Goal: Task Accomplishment & Management: Manage account settings

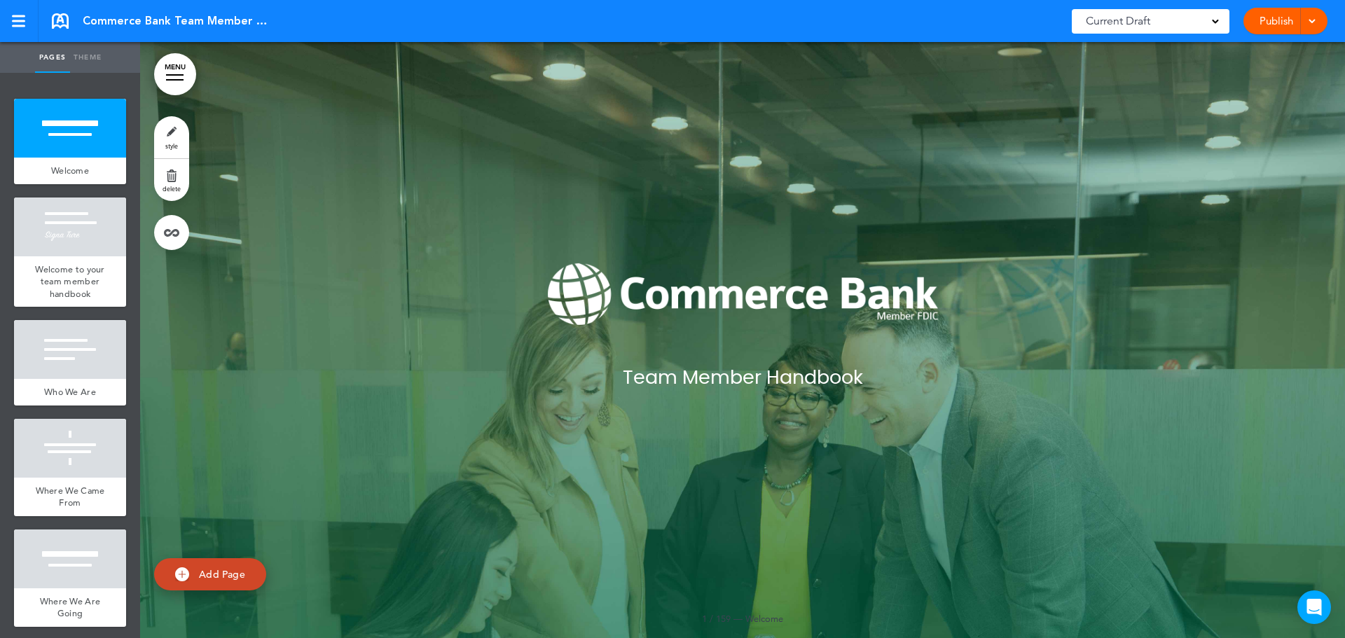
click at [174, 80] on div at bounding box center [175, 79] width 18 height 1
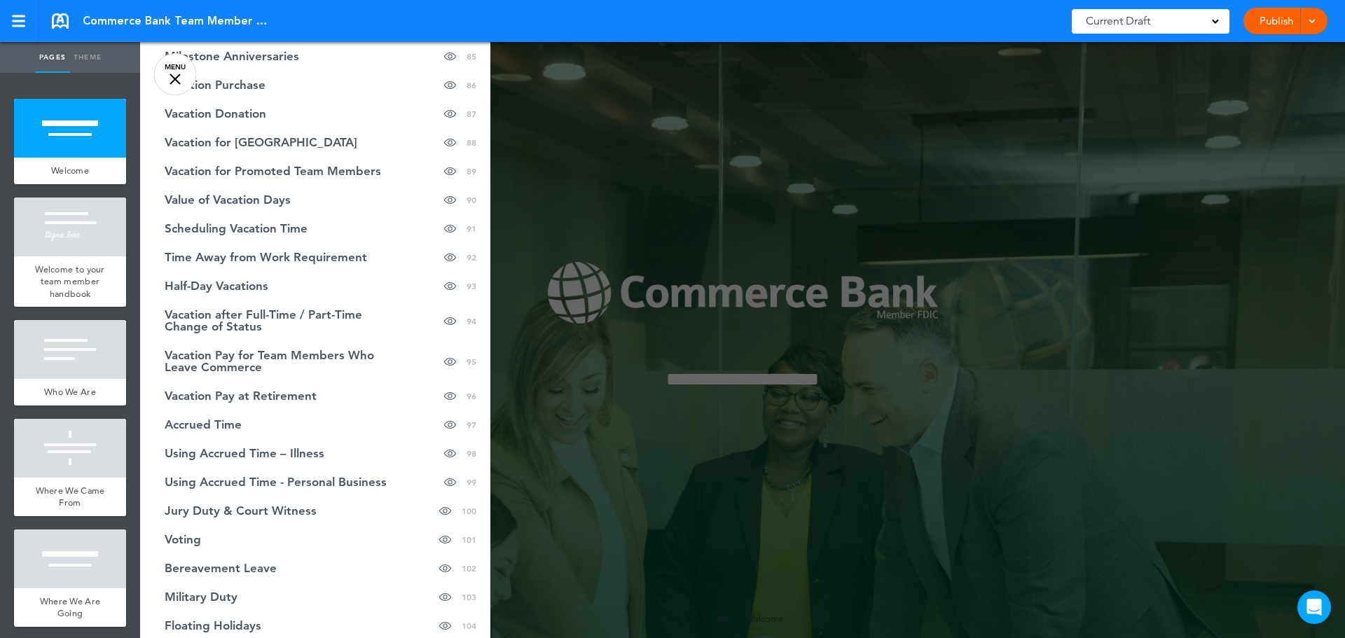
scroll to position [3152, 0]
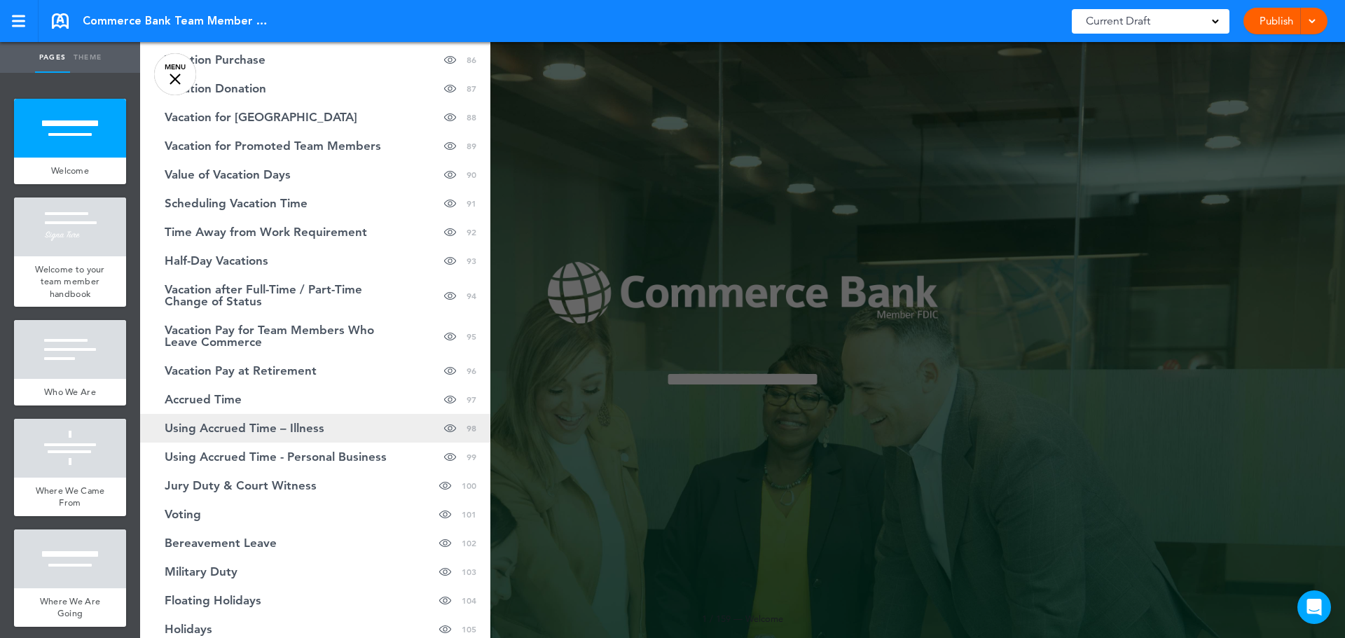
click at [312, 422] on span "Using Accrued Time – Illness" at bounding box center [245, 428] width 160 height 12
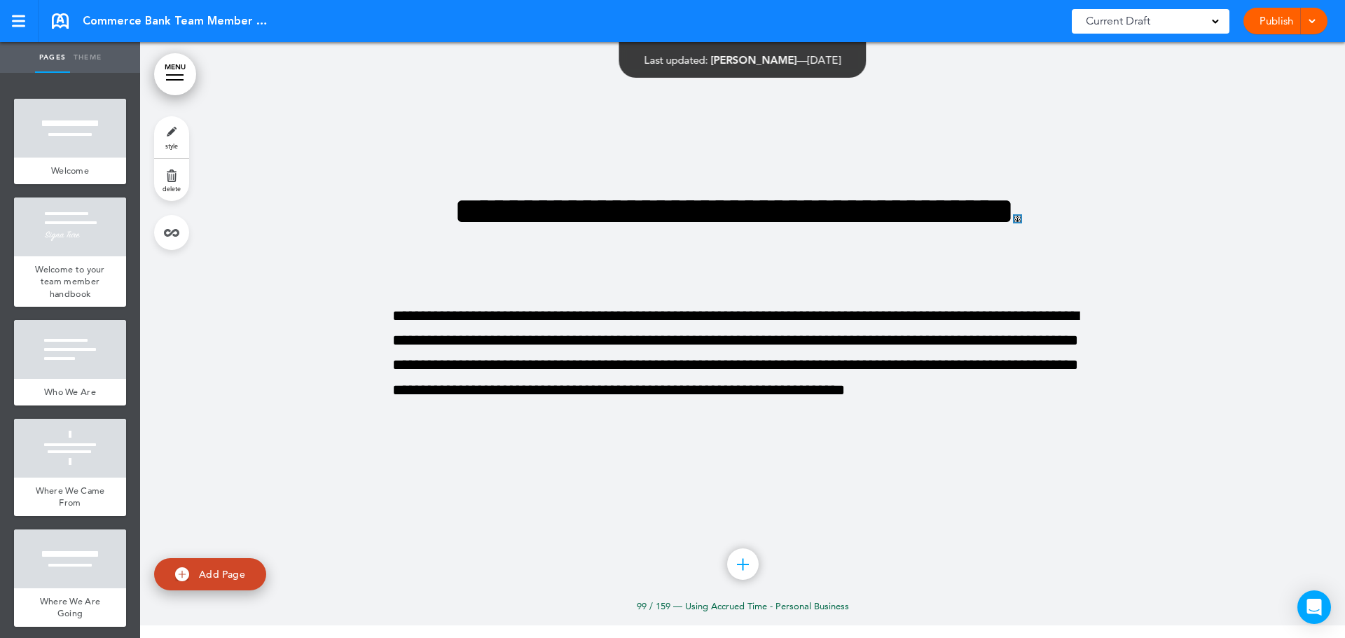
scroll to position [81240, 0]
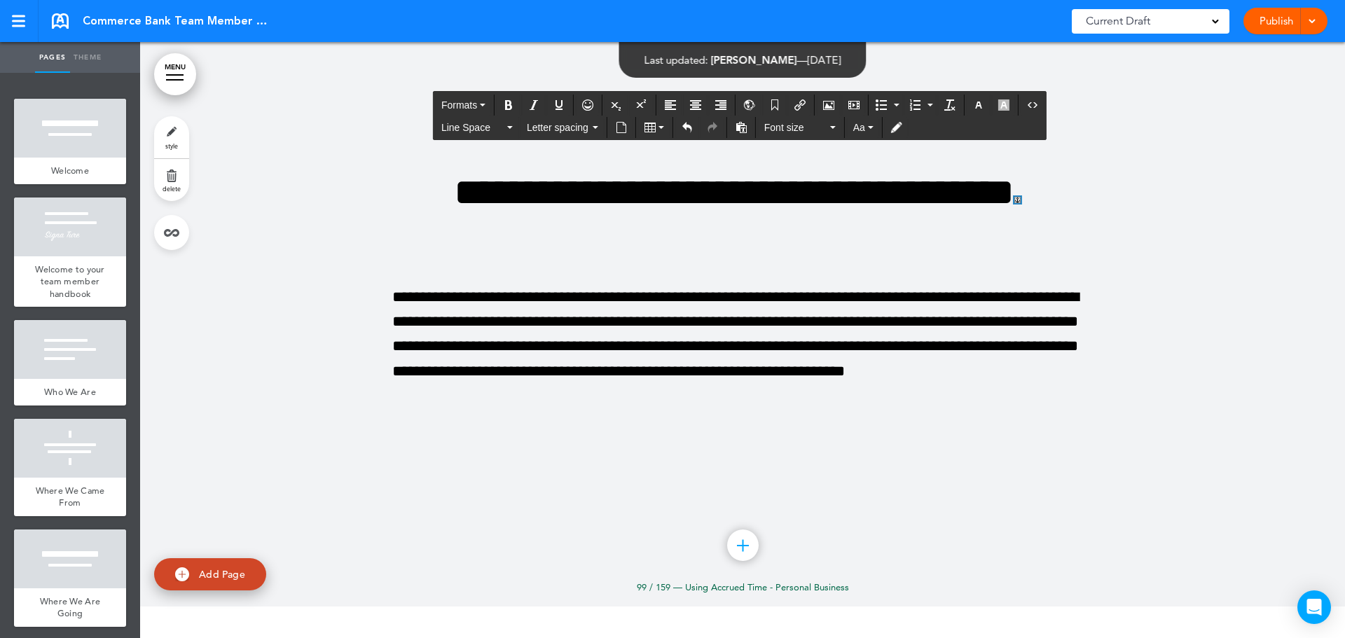
click at [1273, 14] on div "Publish Publish Preview Draft" at bounding box center [1285, 21] width 84 height 27
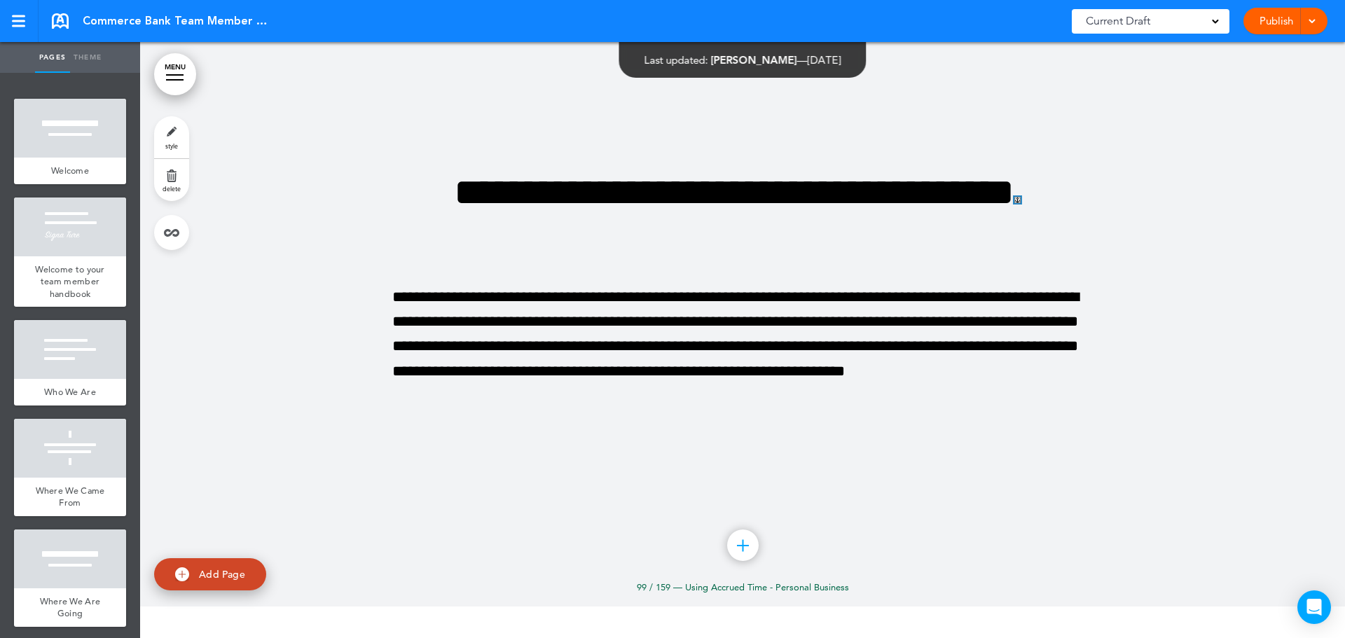
click at [1285, 25] on link "Publish" at bounding box center [1276, 21] width 44 height 27
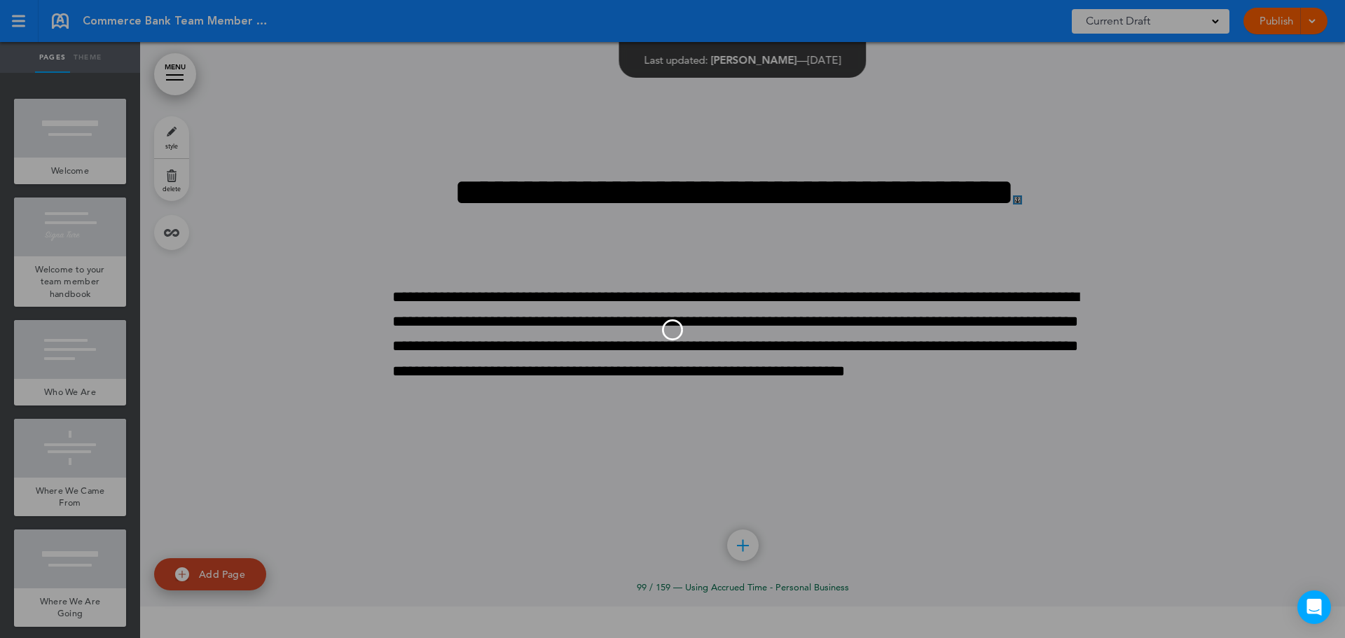
scroll to position [0, 0]
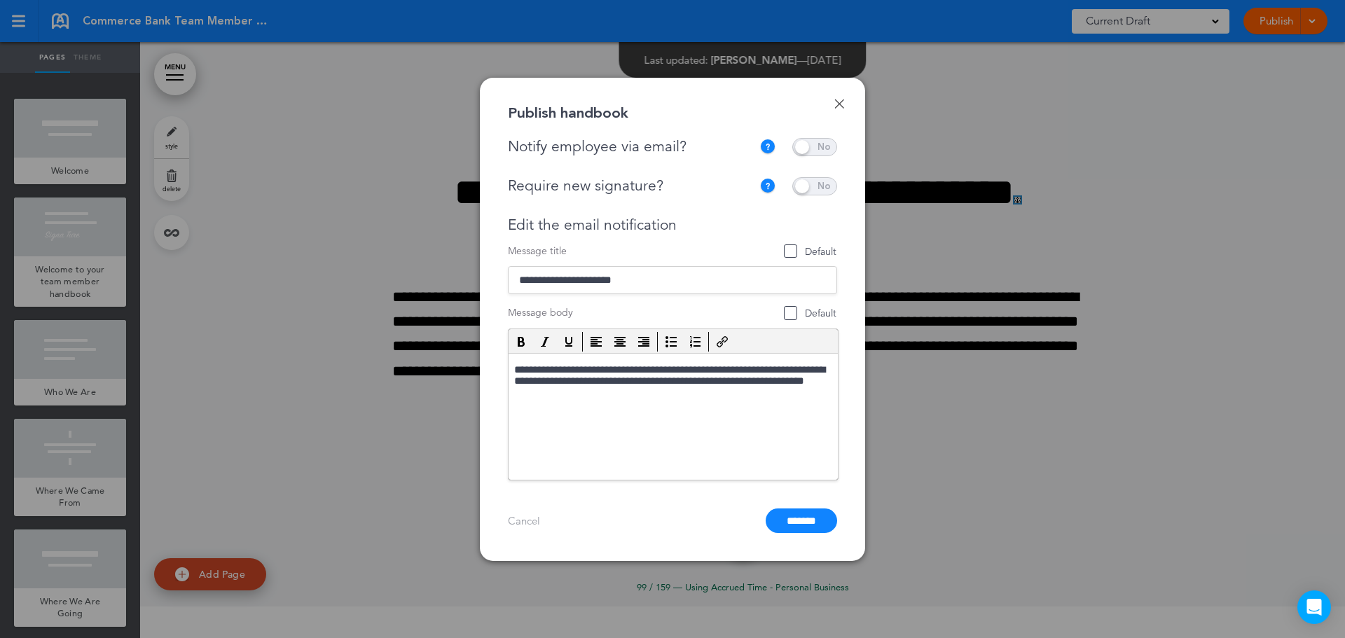
click at [799, 143] on span at bounding box center [814, 147] width 45 height 18
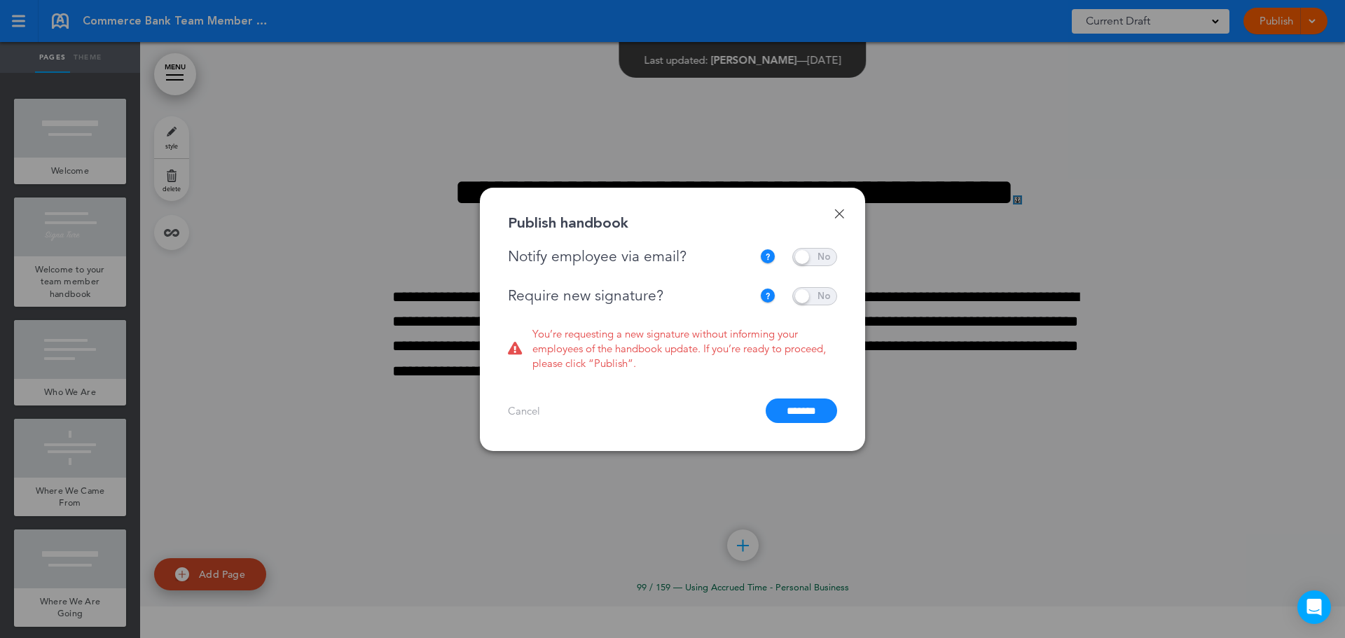
click at [806, 293] on span at bounding box center [814, 296] width 45 height 18
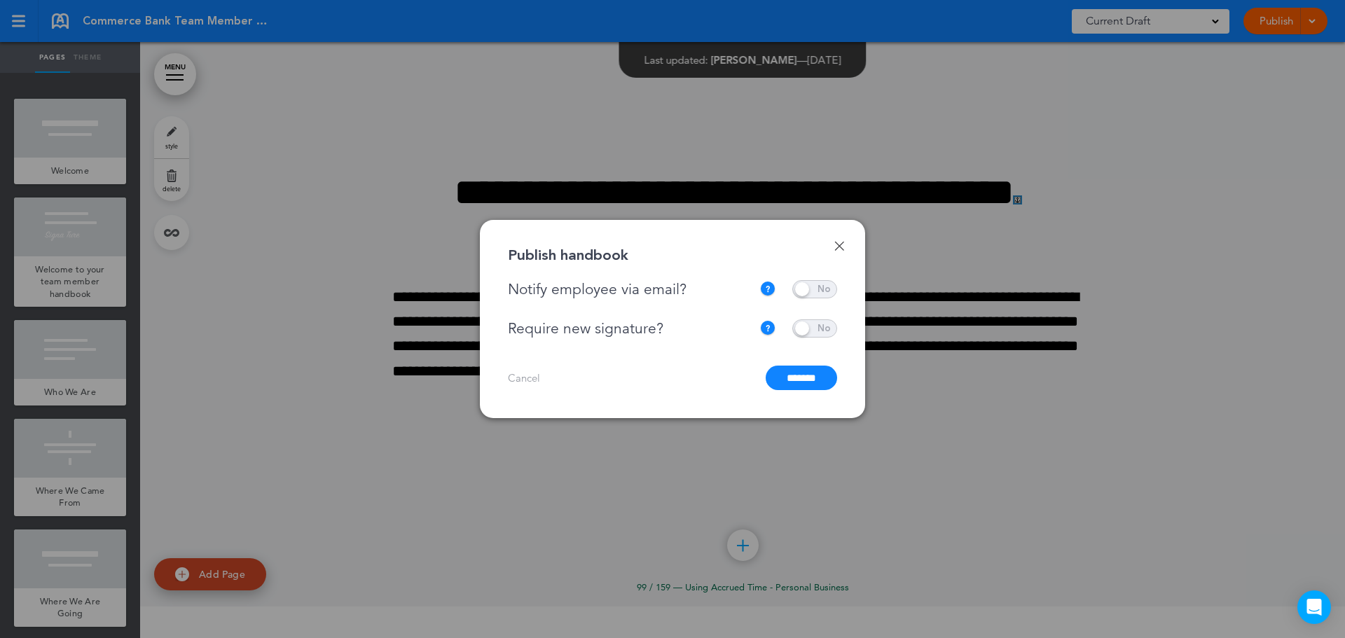
click at [799, 373] on input "*******" at bounding box center [801, 378] width 71 height 25
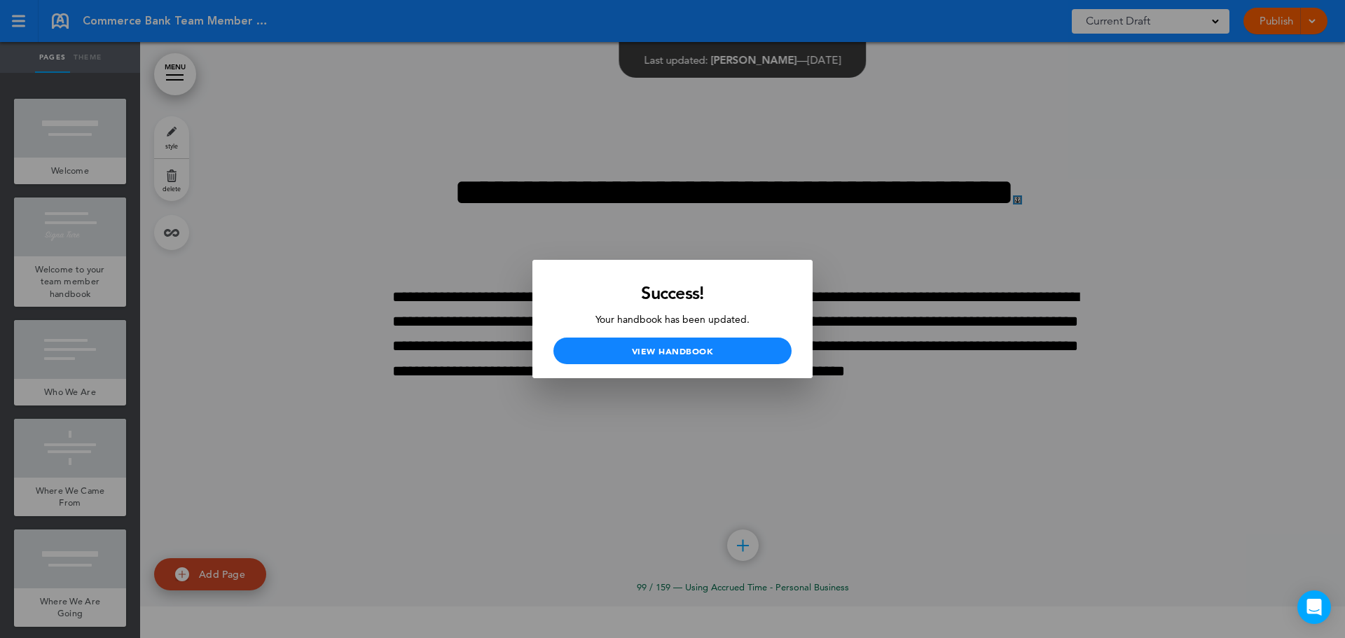
click at [1133, 209] on div at bounding box center [672, 319] width 1345 height 638
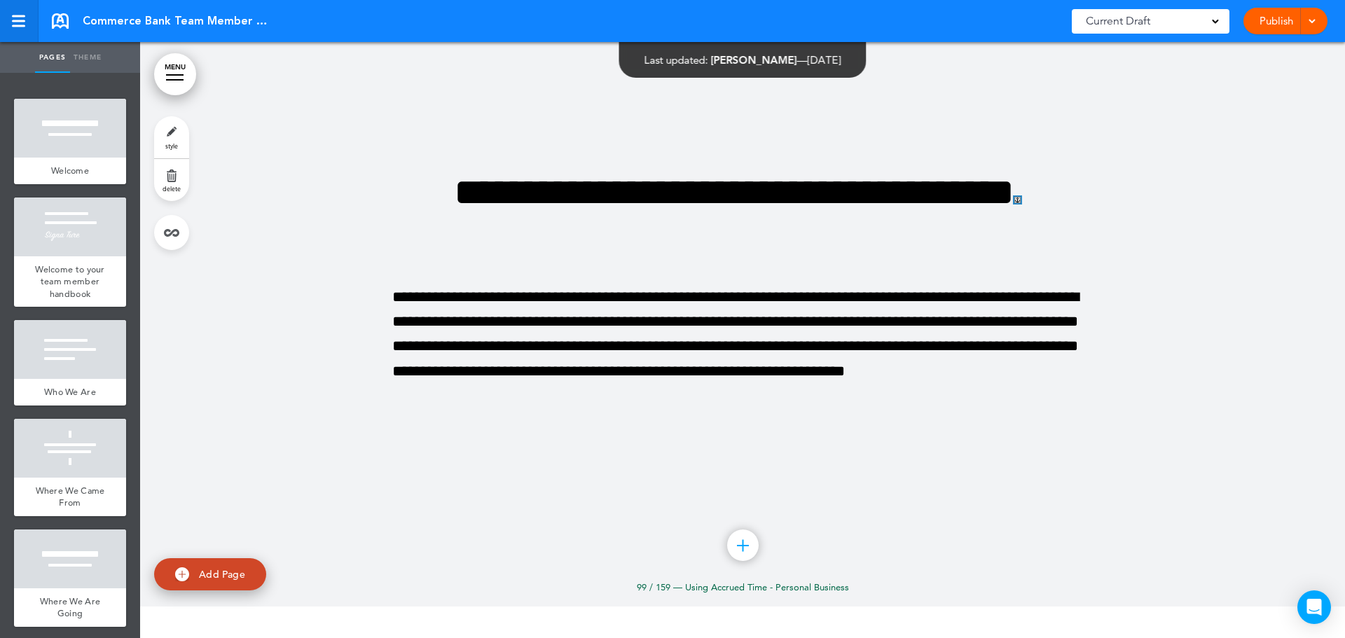
click at [14, 18] on div at bounding box center [18, 21] width 13 height 12
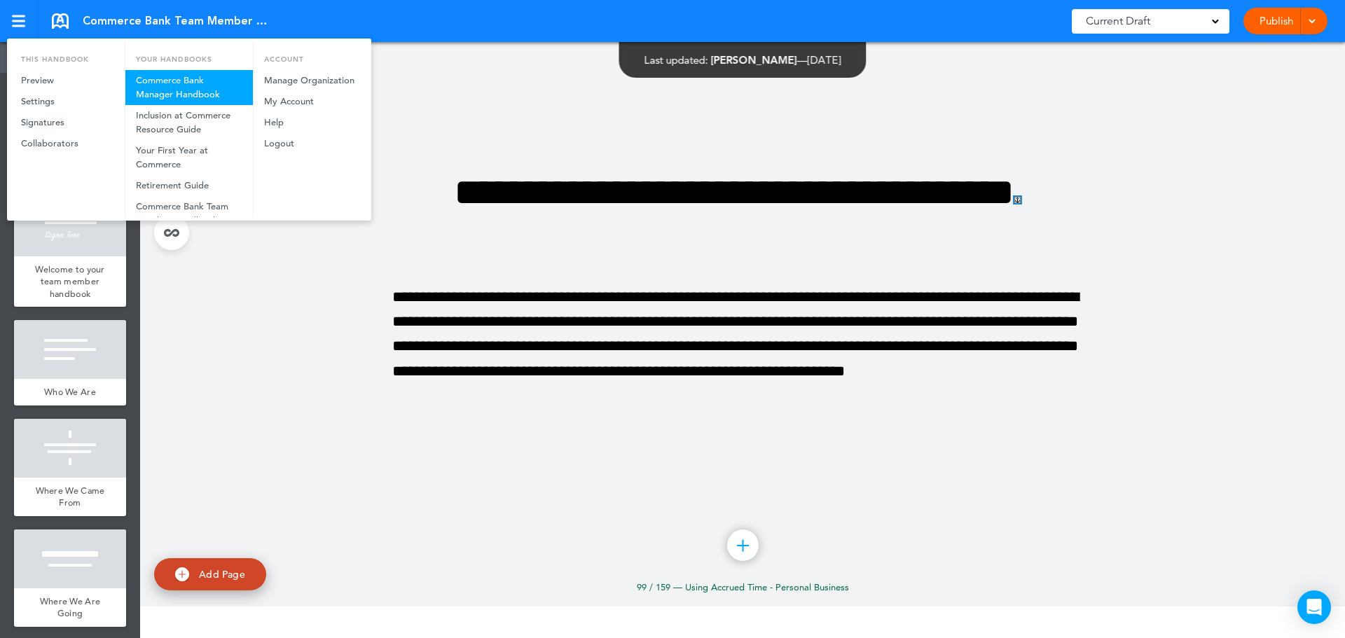
click at [195, 88] on link "Commerce Bank Manager Handbook" at bounding box center [188, 87] width 127 height 35
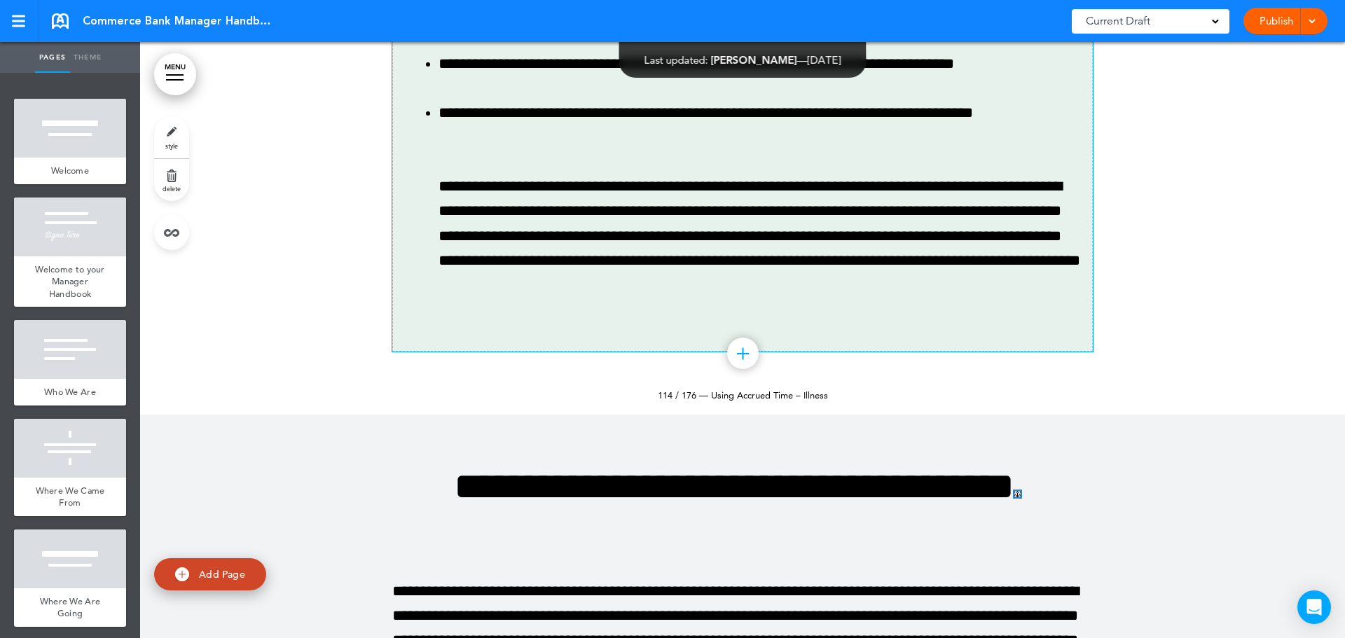
scroll to position [107118, 0]
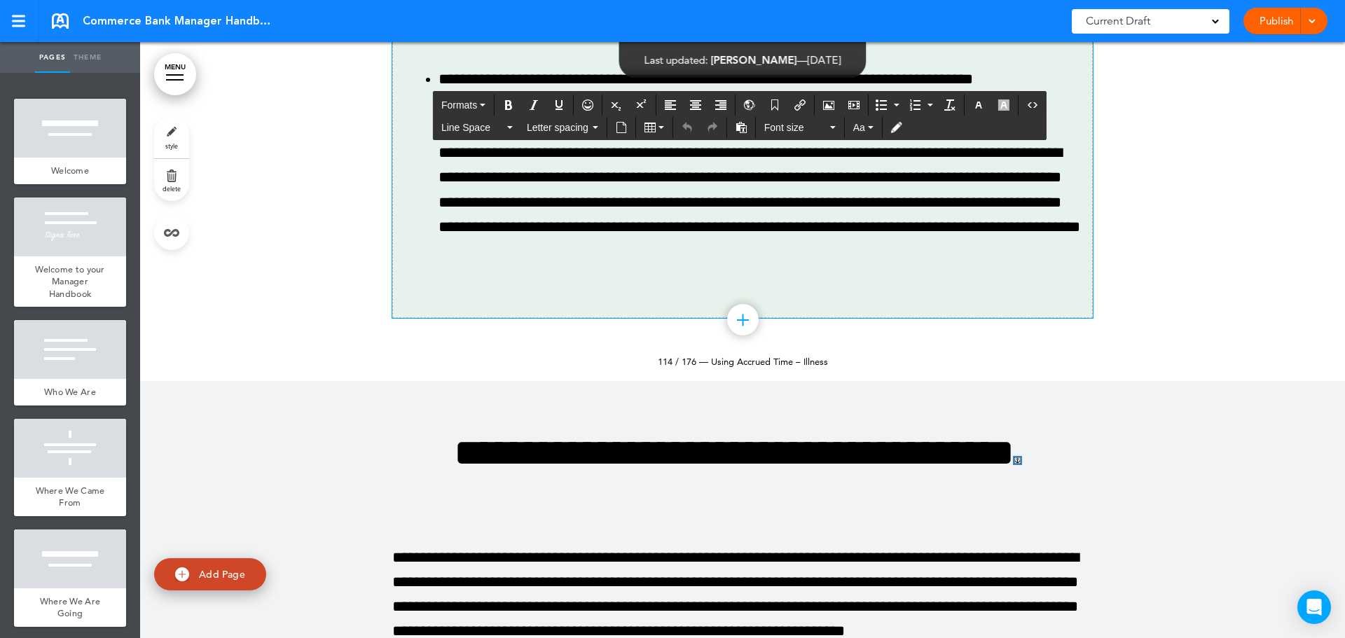
drag, startPoint x: 755, startPoint y: 428, endPoint x: 767, endPoint y: 438, distance: 15.9
click at [1281, 27] on div "Publish Publish Preview Draft" at bounding box center [1285, 21] width 84 height 27
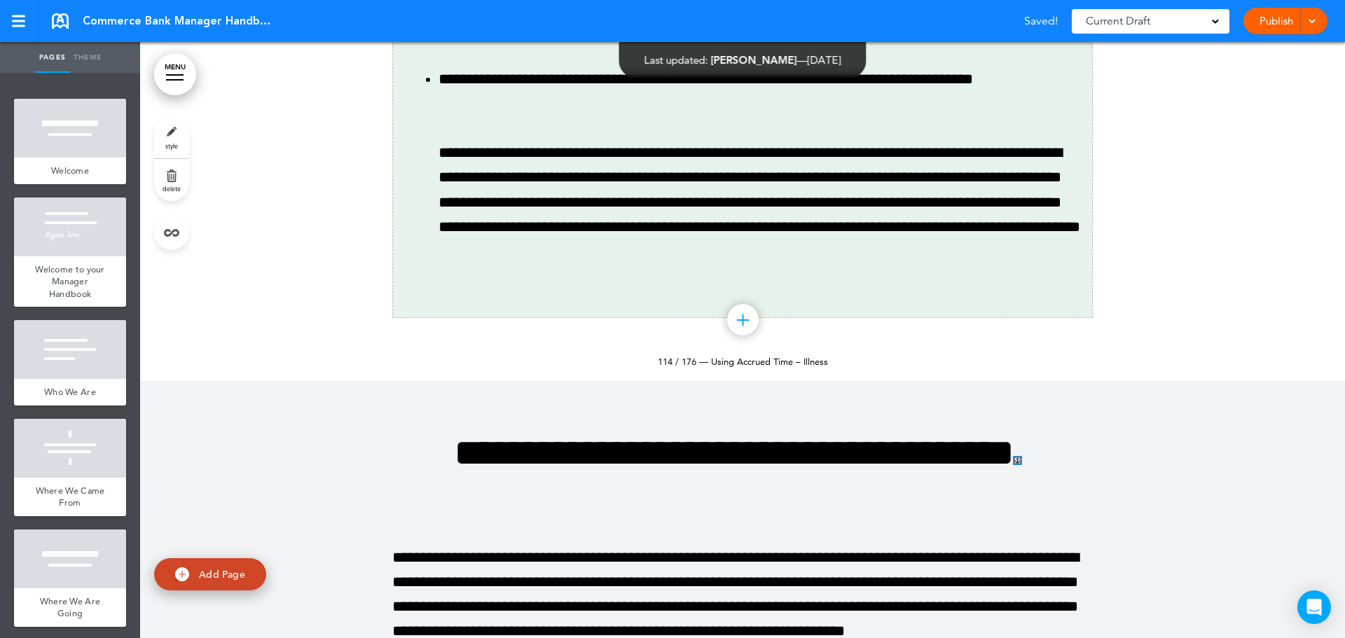
click at [1281, 27] on link "Publish" at bounding box center [1276, 21] width 44 height 27
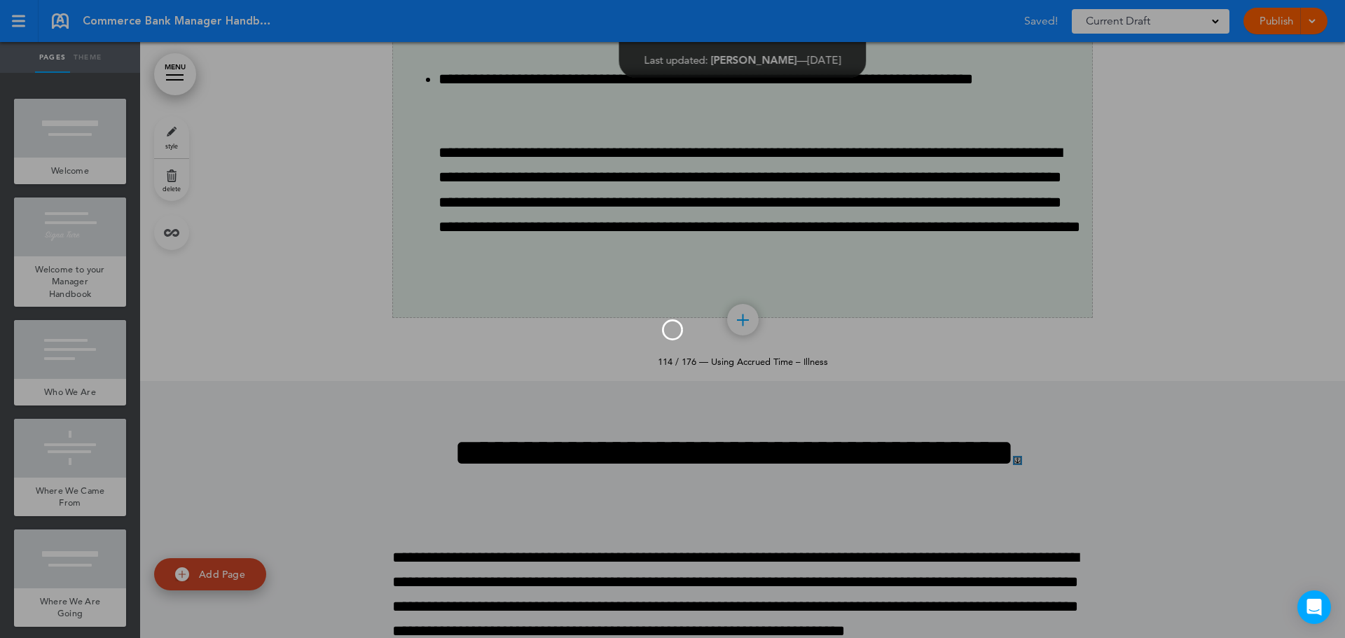
scroll to position [0, 0]
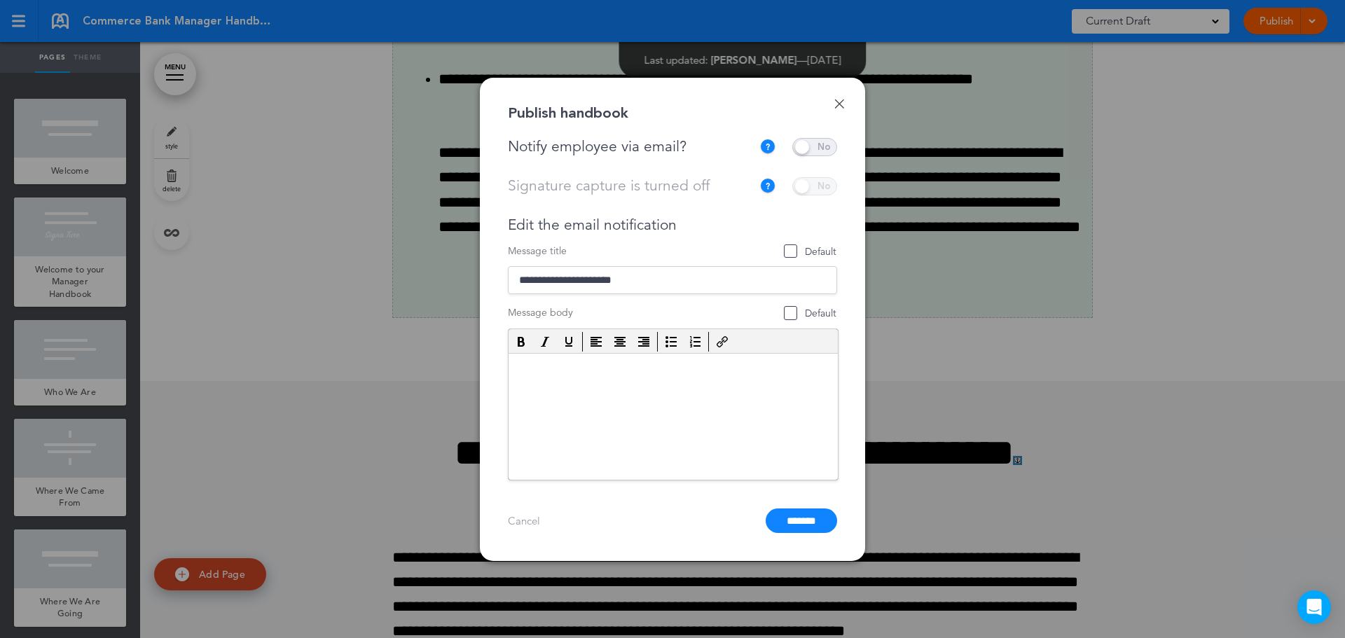
click at [797, 140] on span at bounding box center [814, 147] width 45 height 18
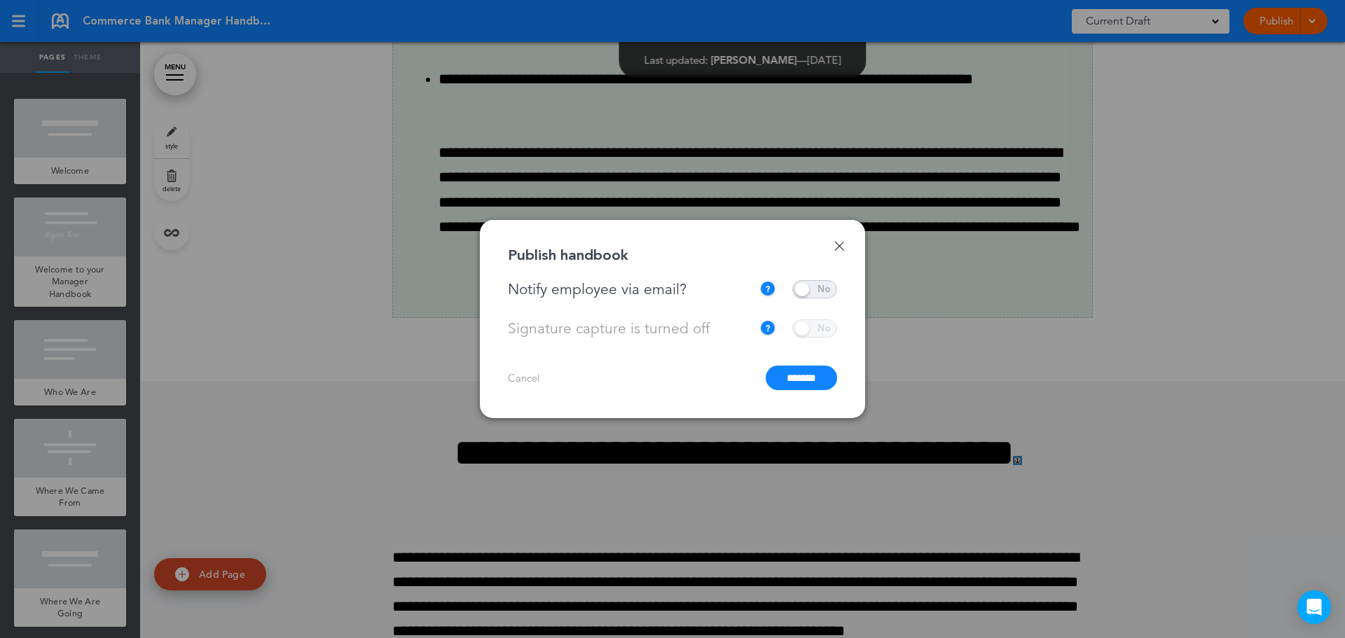
click at [792, 385] on input "*******" at bounding box center [801, 378] width 71 height 25
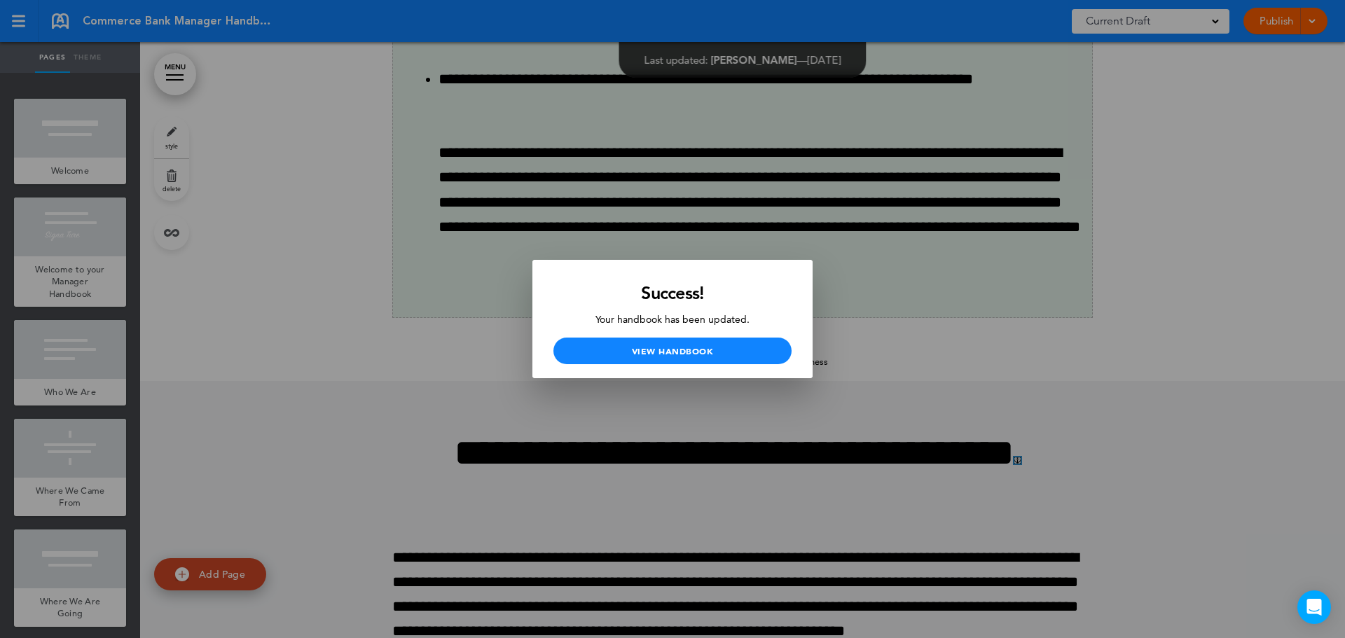
click at [1246, 303] on div at bounding box center [672, 319] width 1345 height 638
